Goal: Task Accomplishment & Management: Manage account settings

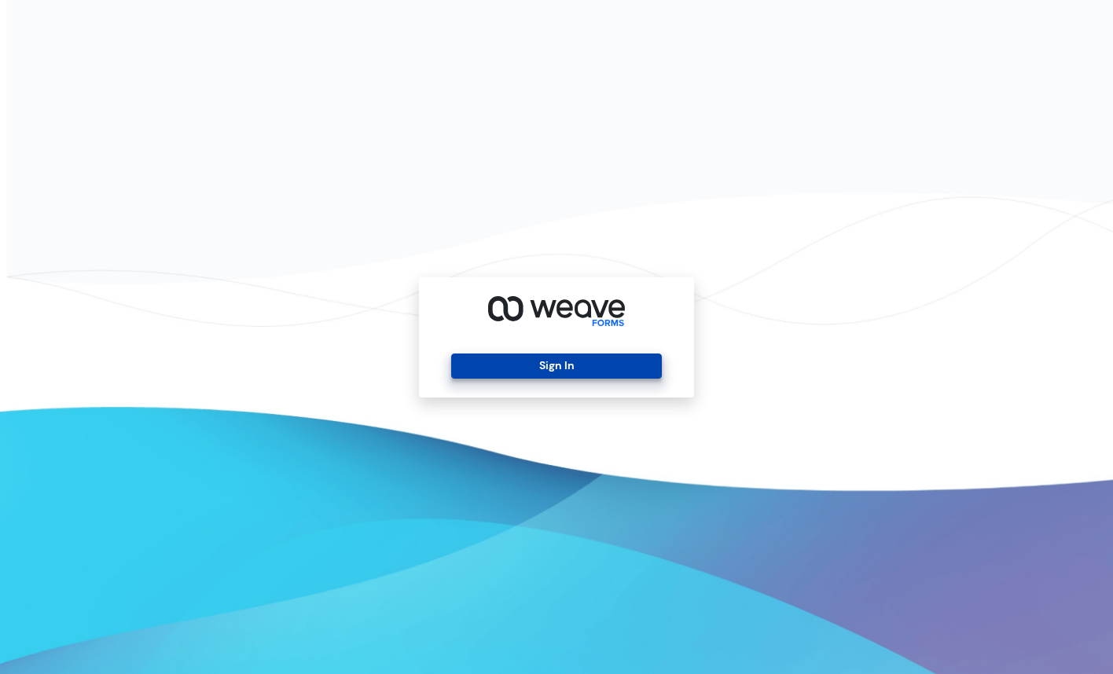
click at [576, 364] on button "Sign In" at bounding box center [556, 366] width 210 height 25
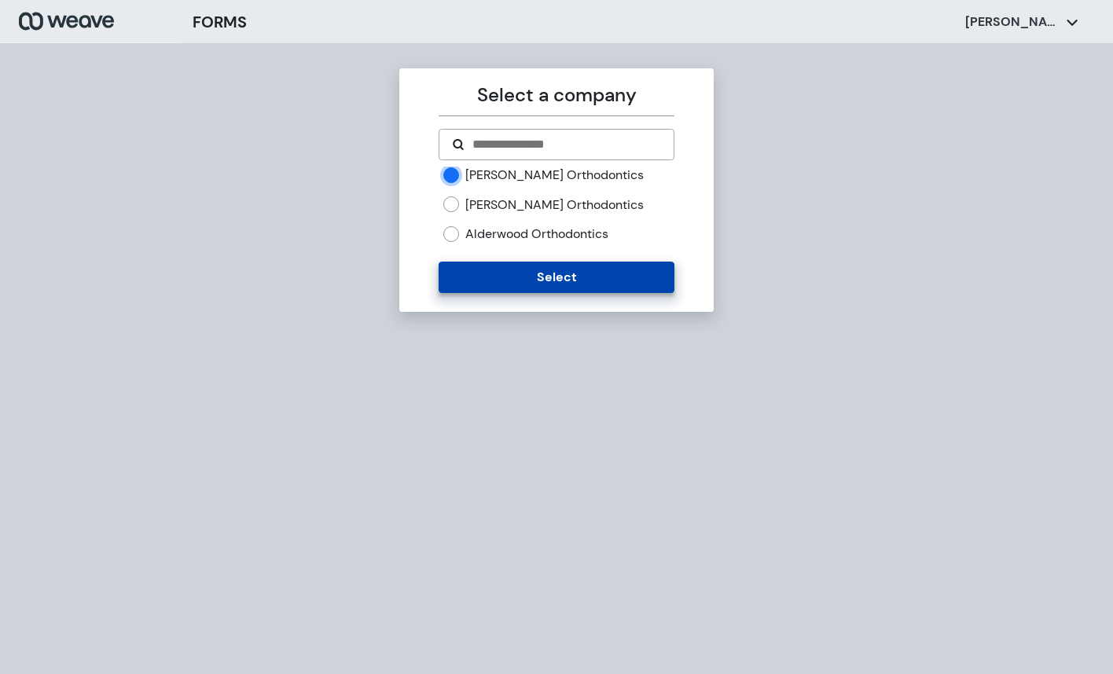
click at [515, 281] on button "Select" at bounding box center [555, 277] width 235 height 31
